Goal: Check status: Check status

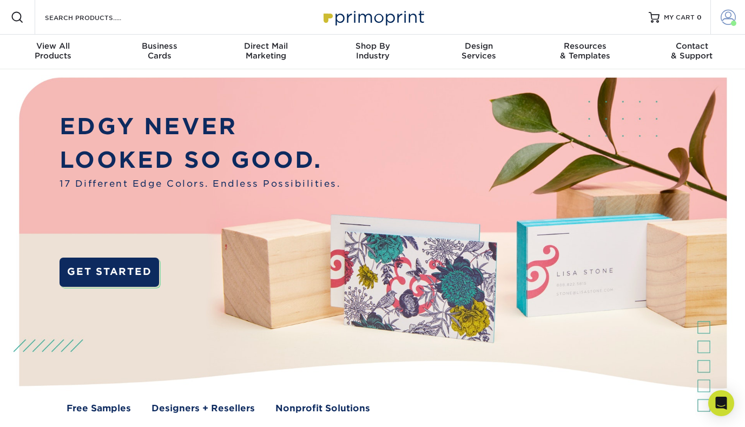
click at [723, 25] on link "Account" at bounding box center [728, 17] width 35 height 35
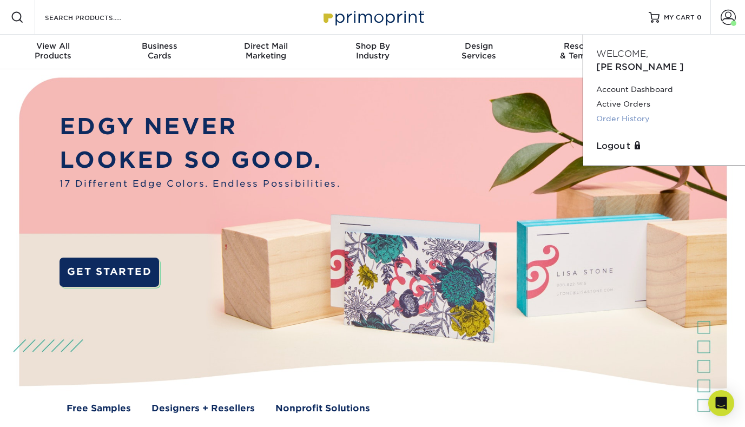
click at [633, 112] on link "Order History" at bounding box center [665, 119] width 136 height 15
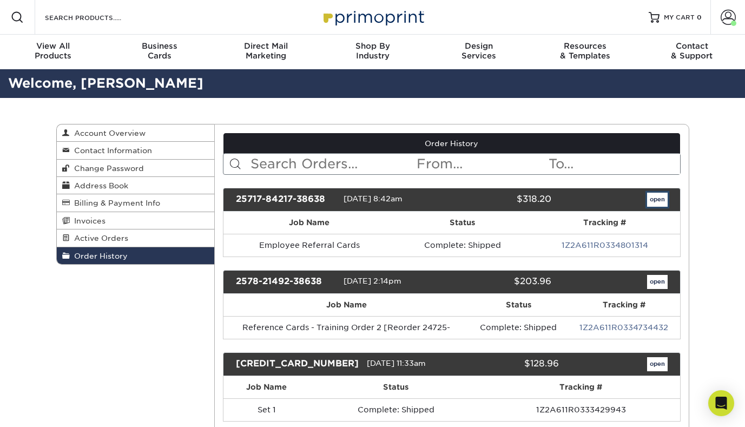
click at [657, 197] on link "open" at bounding box center [657, 200] width 21 height 14
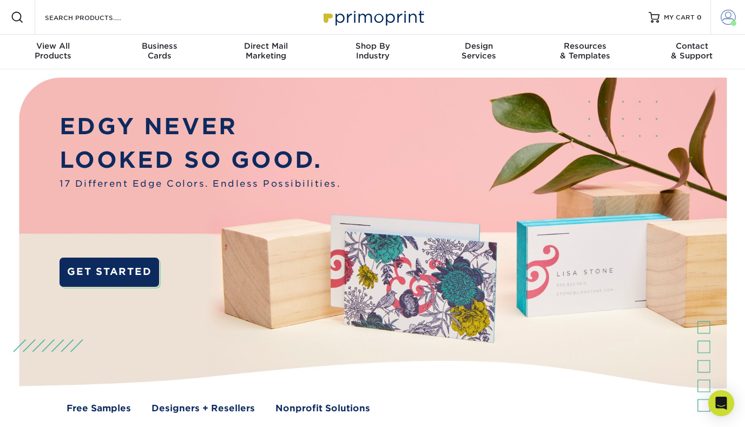
click at [724, 29] on link "Account" at bounding box center [728, 17] width 35 height 35
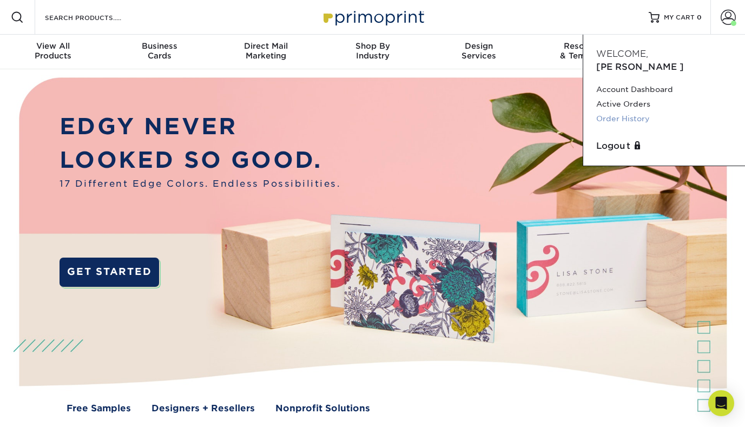
click at [631, 112] on link "Order History" at bounding box center [665, 119] width 136 height 15
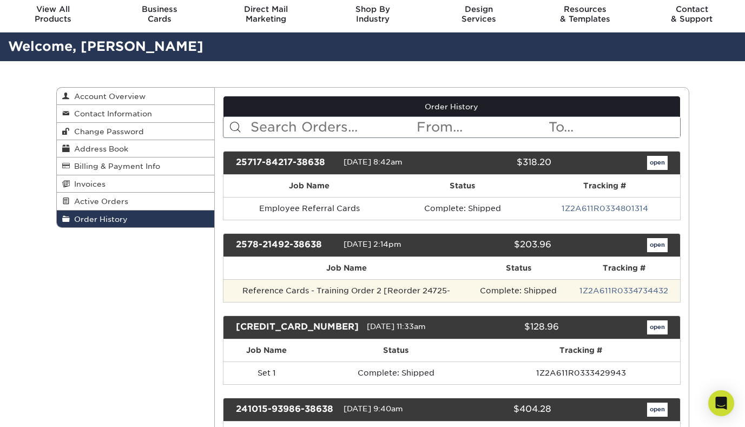
scroll to position [54, 0]
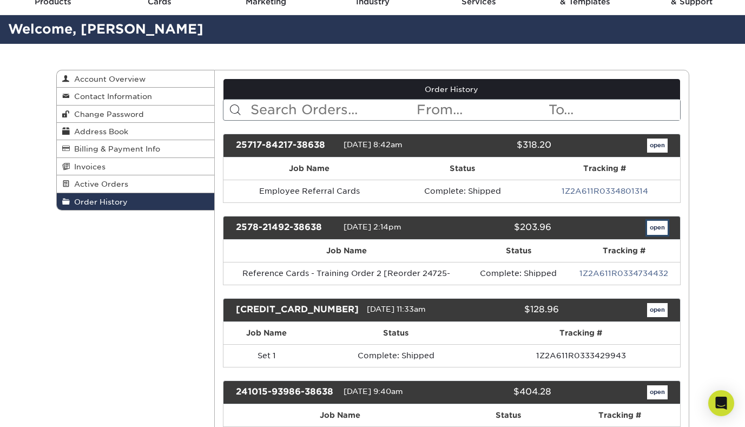
click at [660, 227] on link "open" at bounding box center [657, 228] width 21 height 14
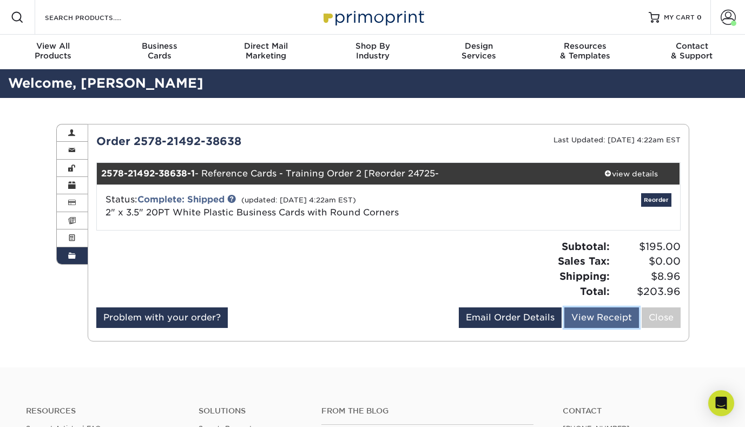
click at [597, 321] on link "View Receipt" at bounding box center [602, 317] width 75 height 21
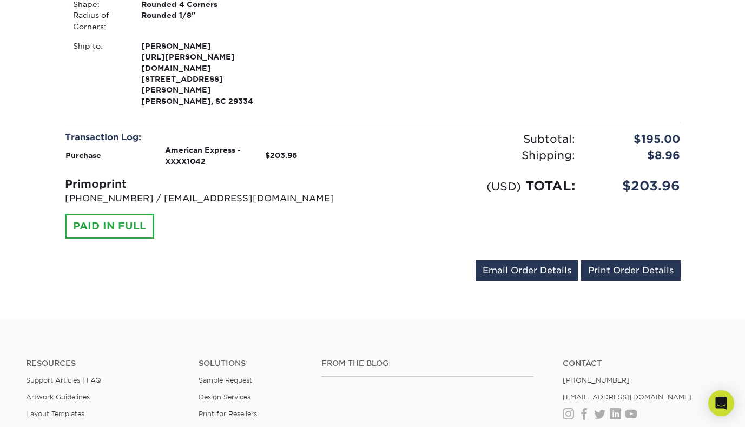
scroll to position [271, 0]
click at [610, 260] on link "Print Order Details" at bounding box center [631, 270] width 100 height 21
